Goal: Information Seeking & Learning: Check status

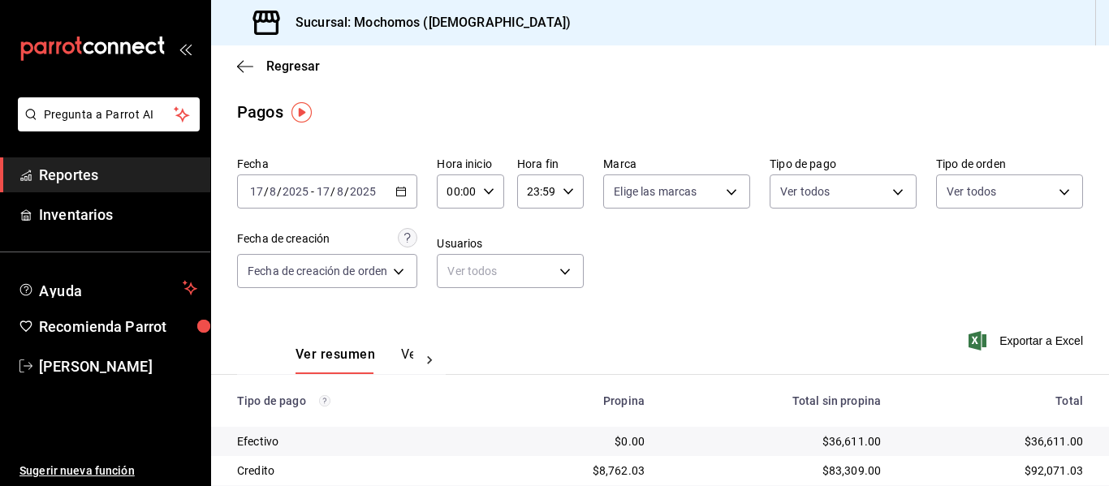
click at [489, 197] on icon "button" at bounding box center [488, 191] width 11 height 11
click at [458, 255] on button "05" at bounding box center [456, 265] width 26 height 32
type input "05:00"
click at [564, 95] on div at bounding box center [554, 243] width 1109 height 486
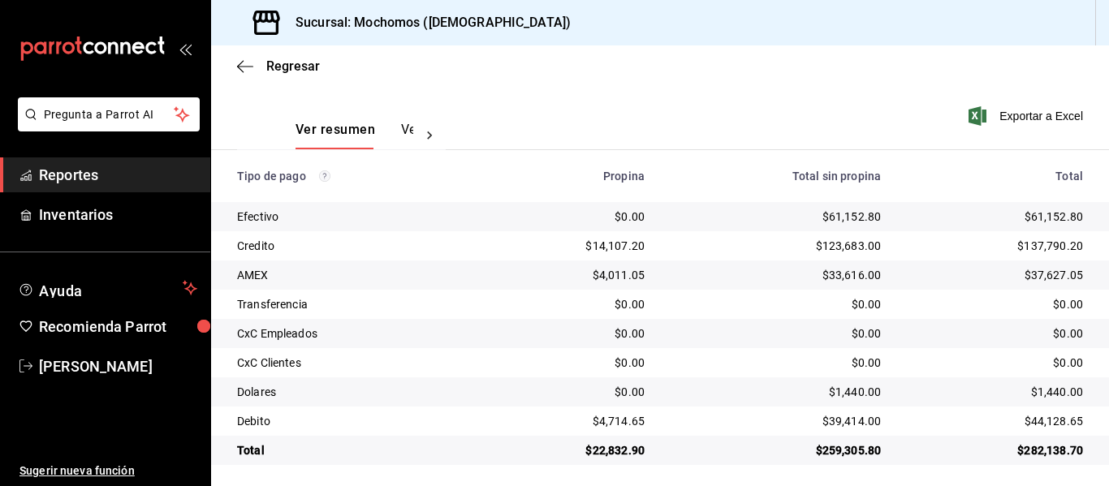
scroll to position [231, 0]
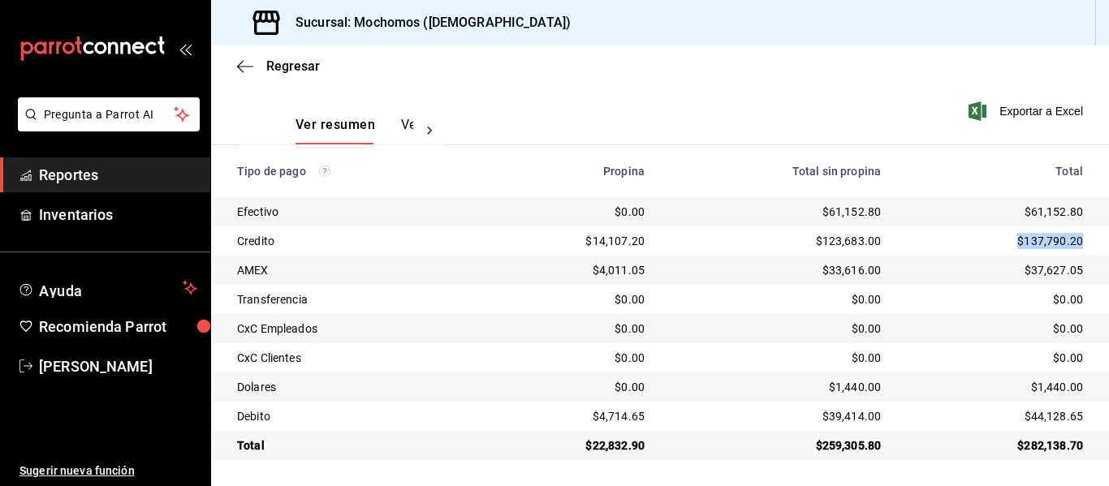
drag, startPoint x: 1080, startPoint y: 241, endPoint x: 999, endPoint y: 244, distance: 81.3
click at [999, 244] on td "$137,790.20" at bounding box center [1001, 241] width 215 height 29
copy div "$137,790.20"
drag, startPoint x: 1075, startPoint y: 412, endPoint x: 1000, endPoint y: 426, distance: 76.0
click at [1000, 426] on td "$44,128.65" at bounding box center [1001, 416] width 215 height 29
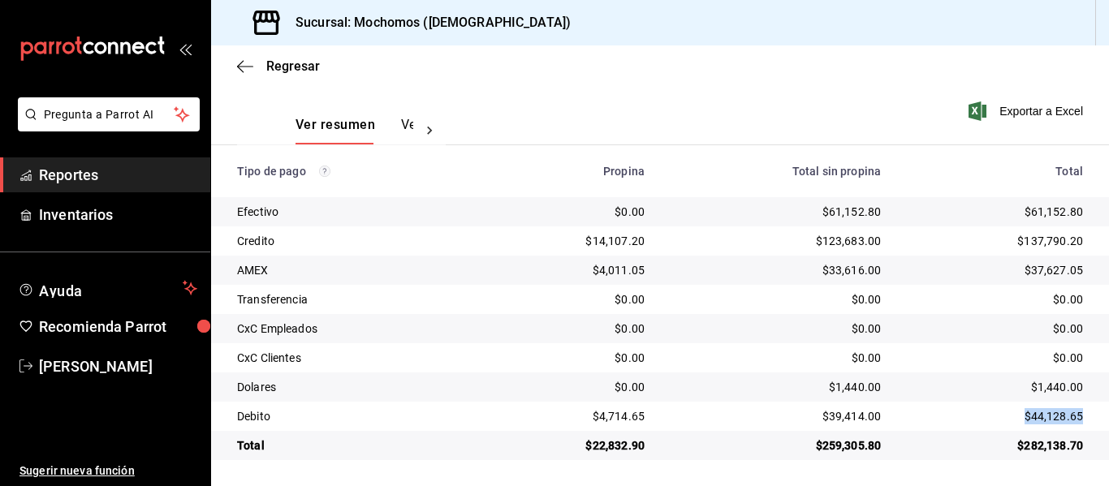
copy div "$44,128.65"
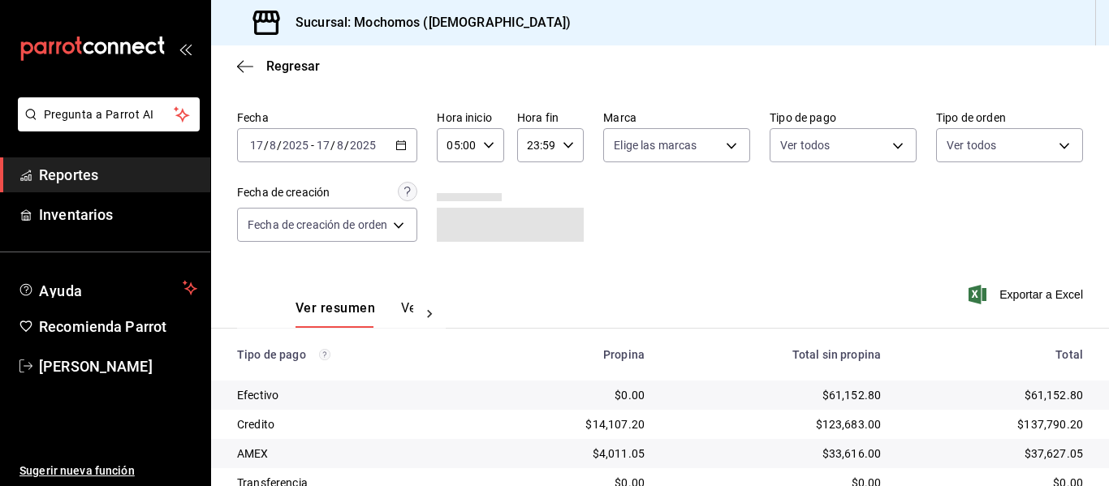
scroll to position [231, 0]
